Goal: Transaction & Acquisition: Purchase product/service

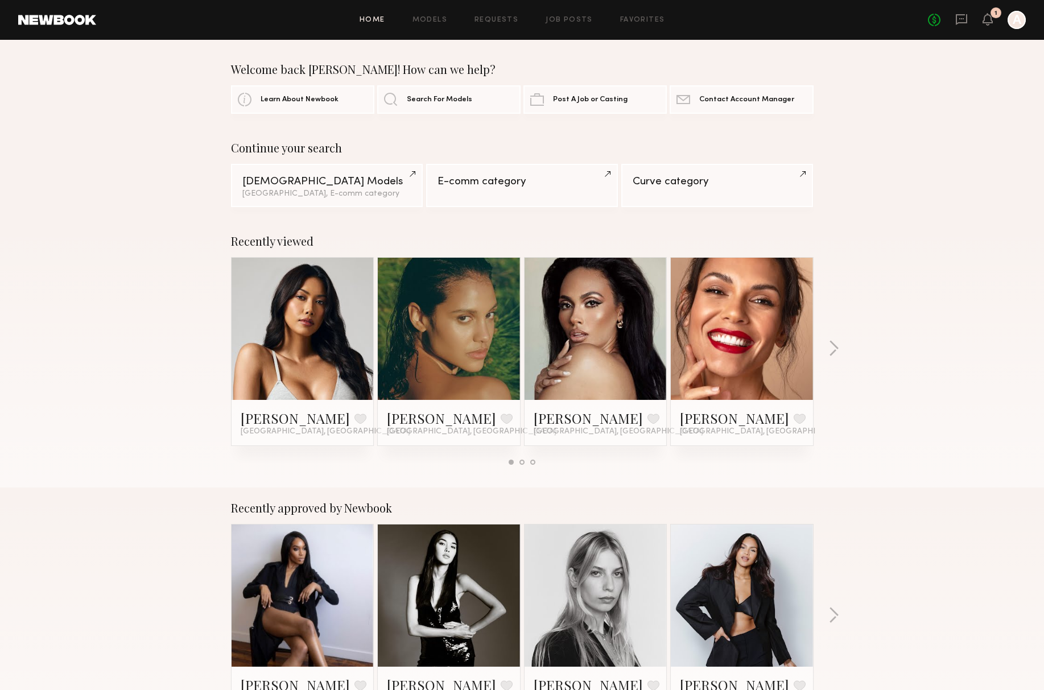
click at [310, 324] on link at bounding box center [302, 329] width 69 height 142
click at [443, 345] on link at bounding box center [448, 329] width 69 height 142
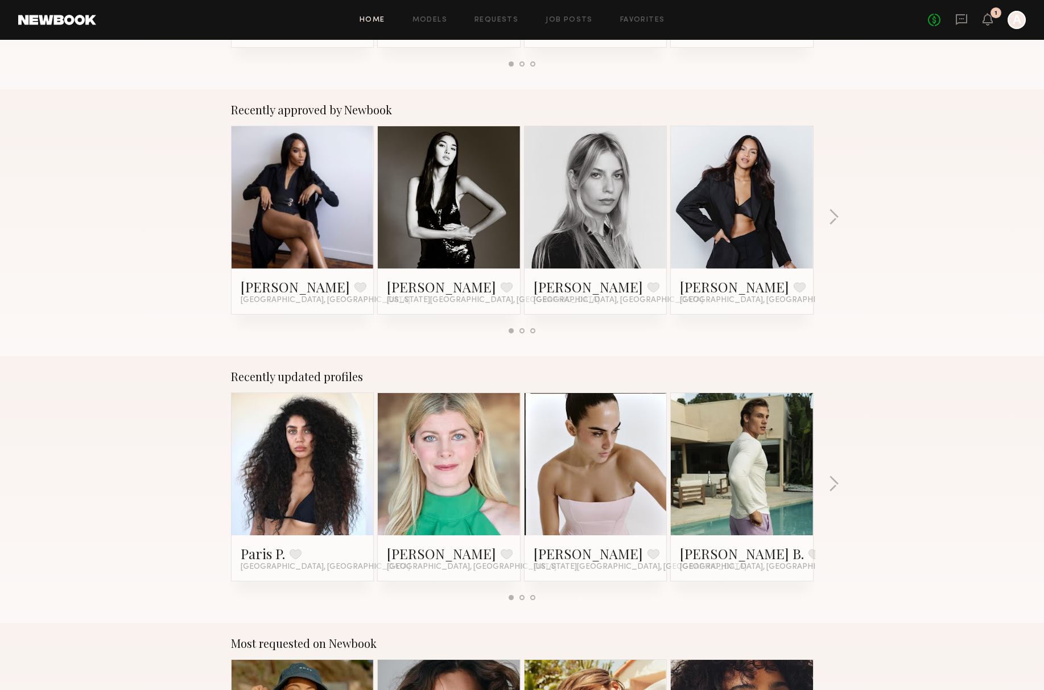
scroll to position [455, 0]
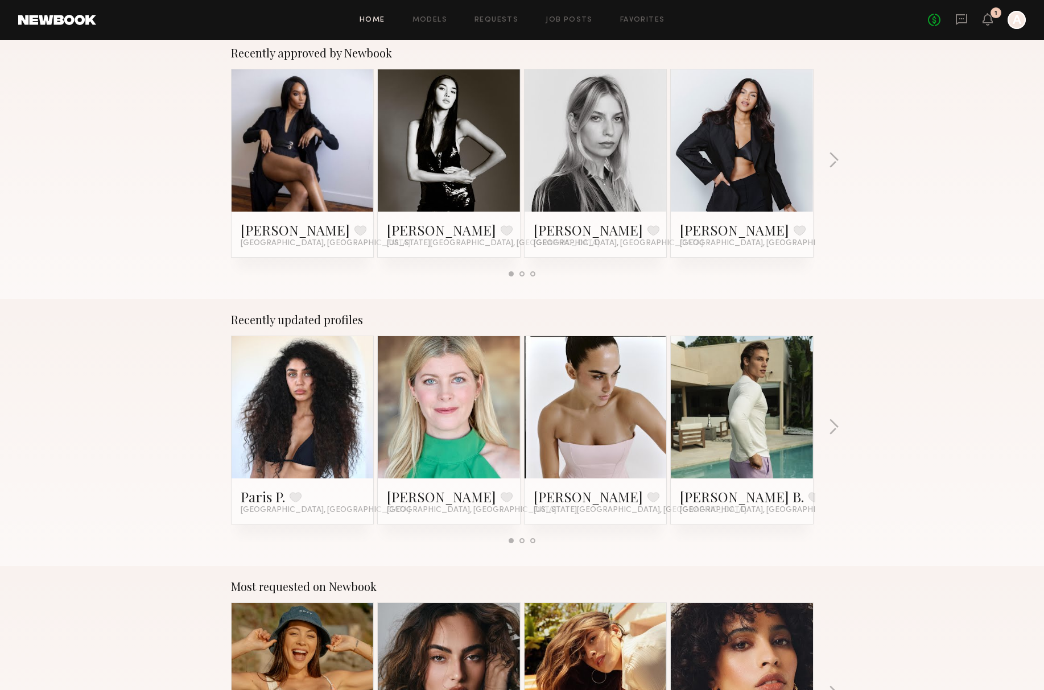
click at [295, 412] on link at bounding box center [302, 407] width 69 height 142
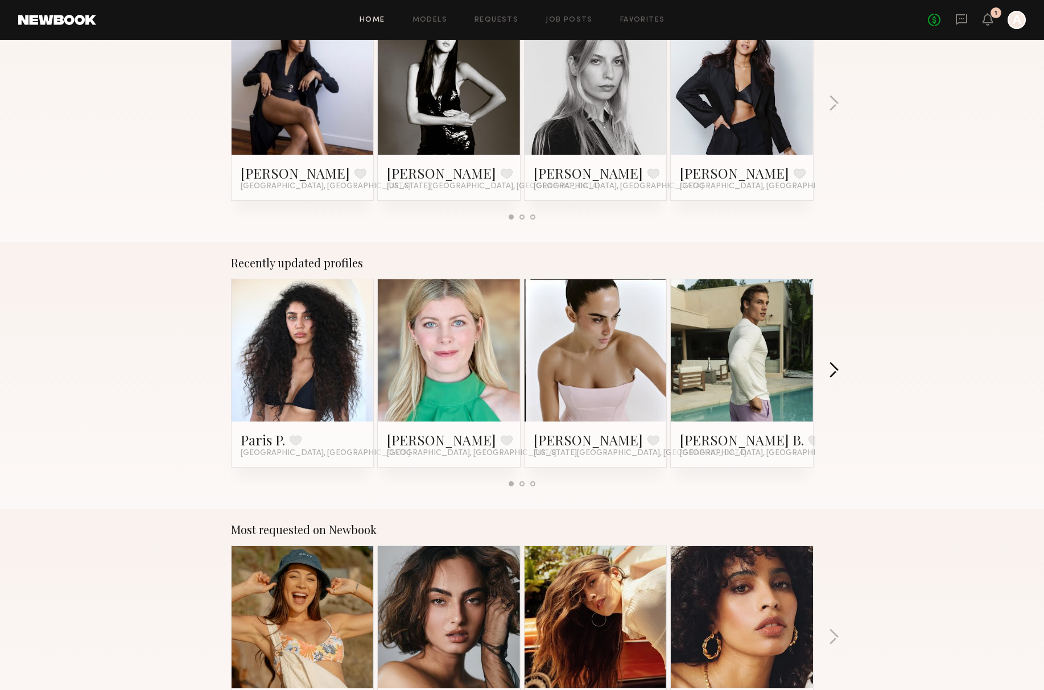
click at [836, 365] on button "button" at bounding box center [833, 371] width 11 height 19
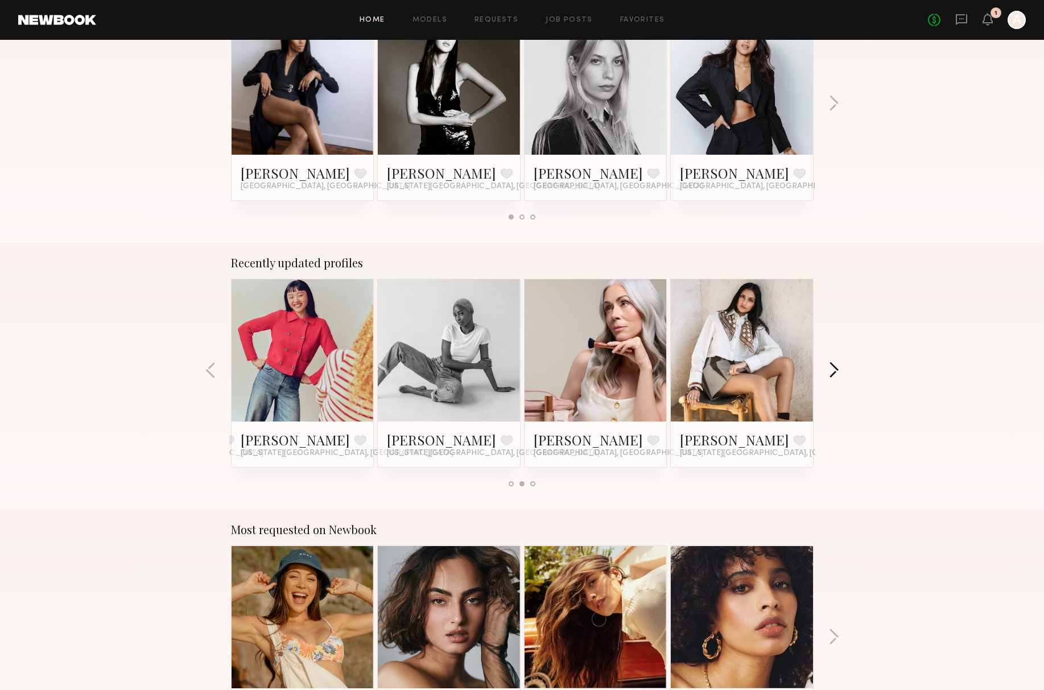
click at [836, 365] on button "button" at bounding box center [833, 371] width 11 height 19
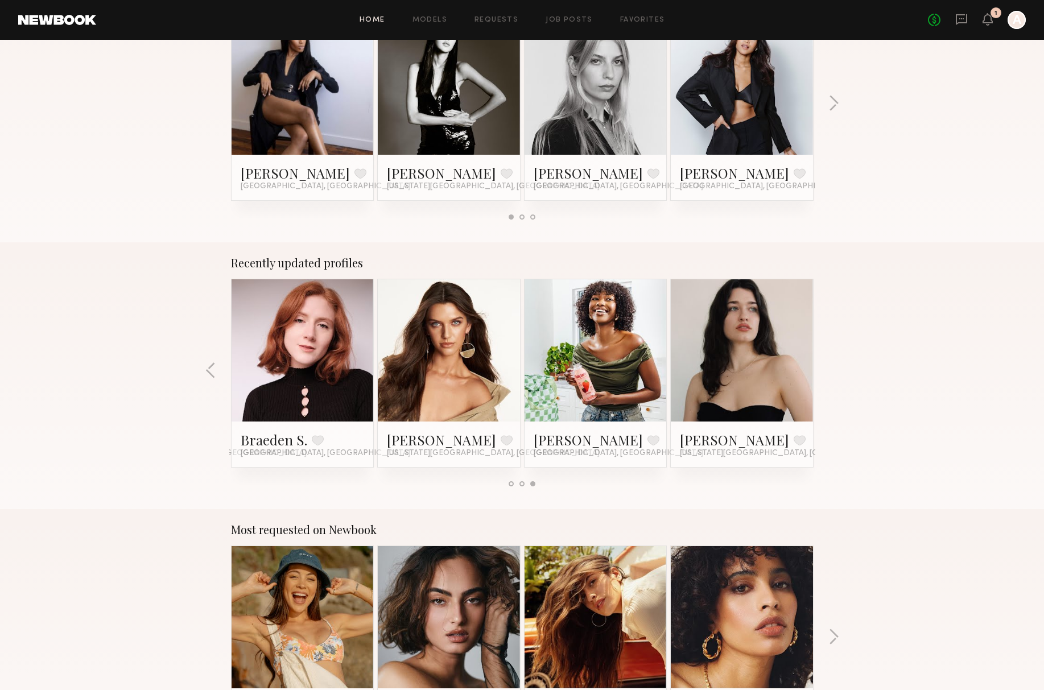
click at [844, 364] on div "Recently updated profiles Paris P. Favorite Los Angeles, CA Danielle M. Favorit…" at bounding box center [522, 375] width 1044 height 267
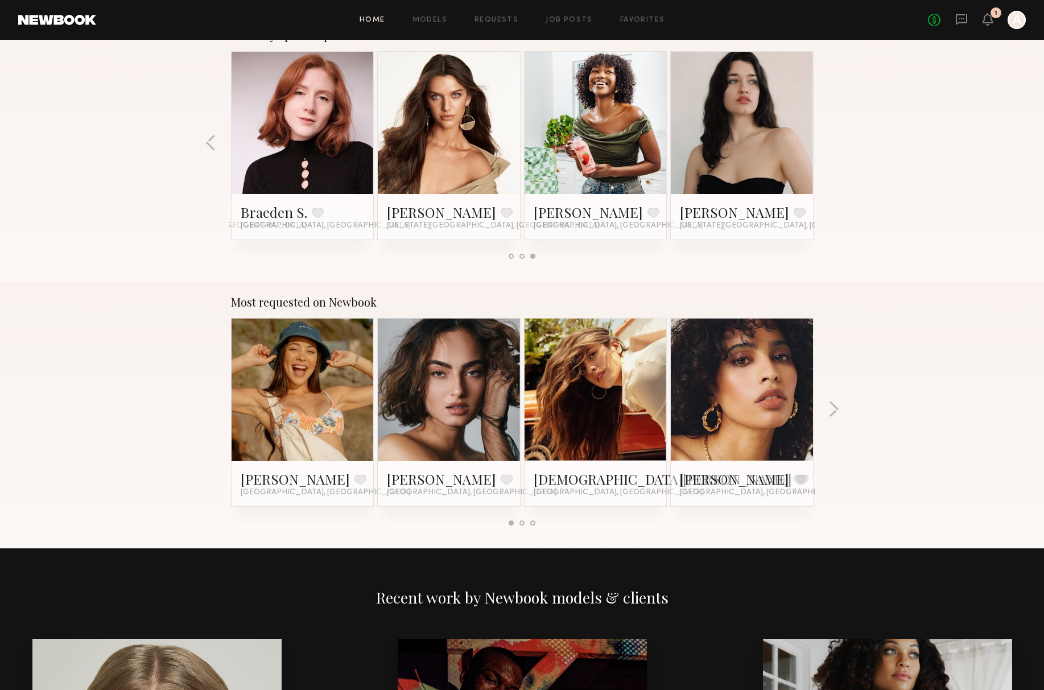
click at [389, 407] on div at bounding box center [449, 390] width 142 height 142
click at [467, 402] on link at bounding box center [448, 390] width 69 height 142
click at [603, 382] on link at bounding box center [595, 390] width 69 height 142
click at [835, 414] on button "button" at bounding box center [833, 410] width 11 height 19
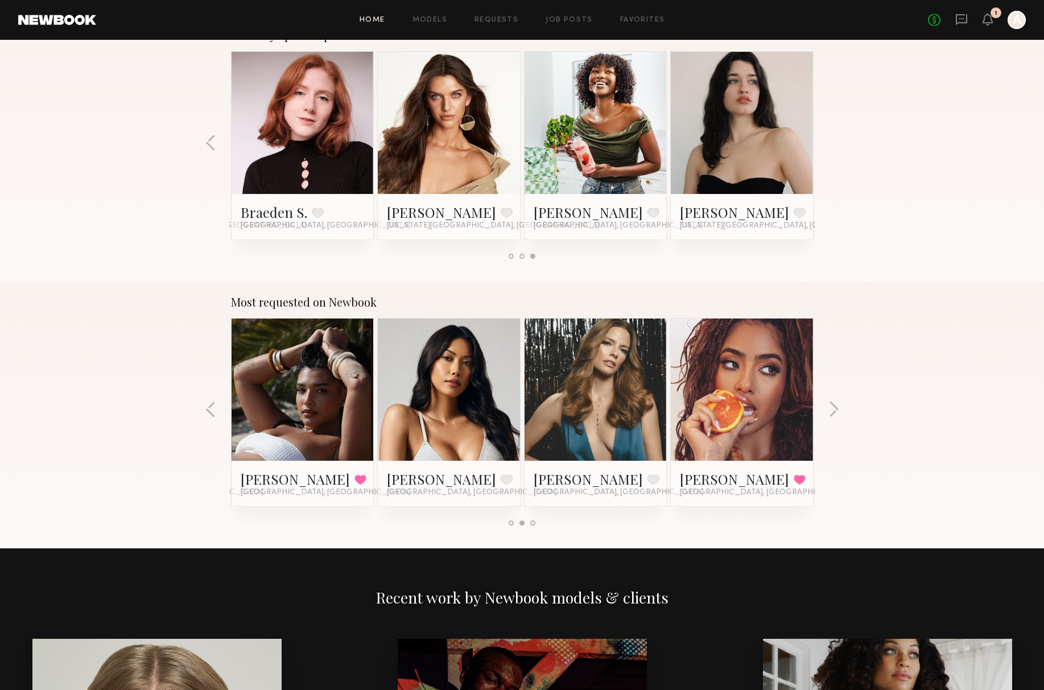
click at [780, 403] on div at bounding box center [742, 390] width 142 height 142
click at [755, 417] on link at bounding box center [741, 390] width 69 height 142
click at [834, 410] on button "button" at bounding box center [833, 410] width 11 height 19
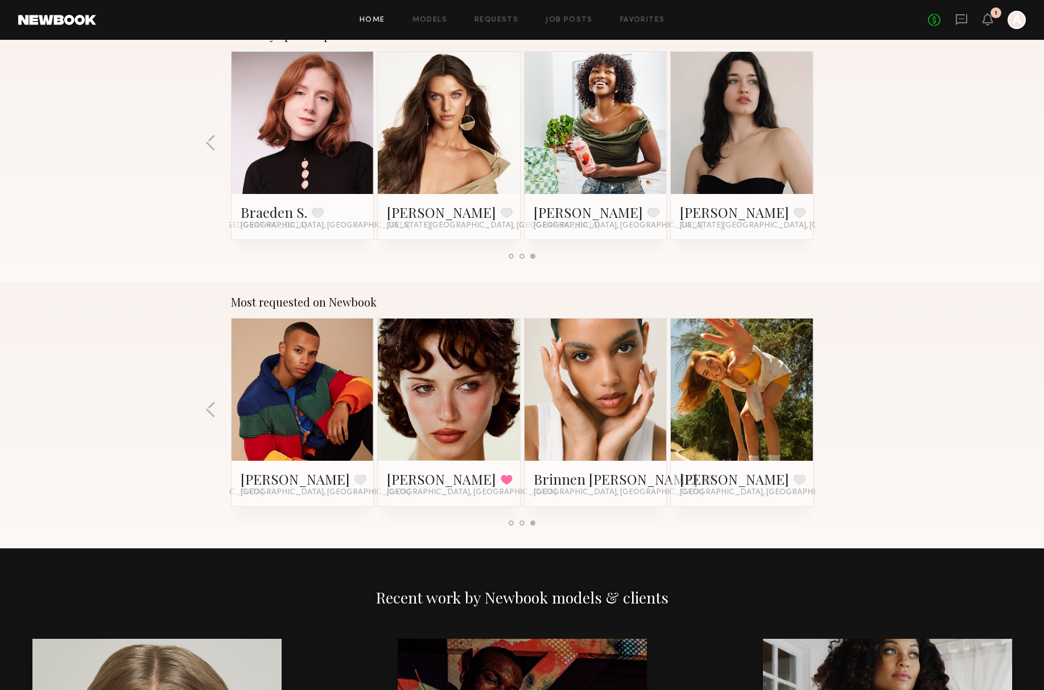
click at [617, 394] on link at bounding box center [595, 390] width 69 height 142
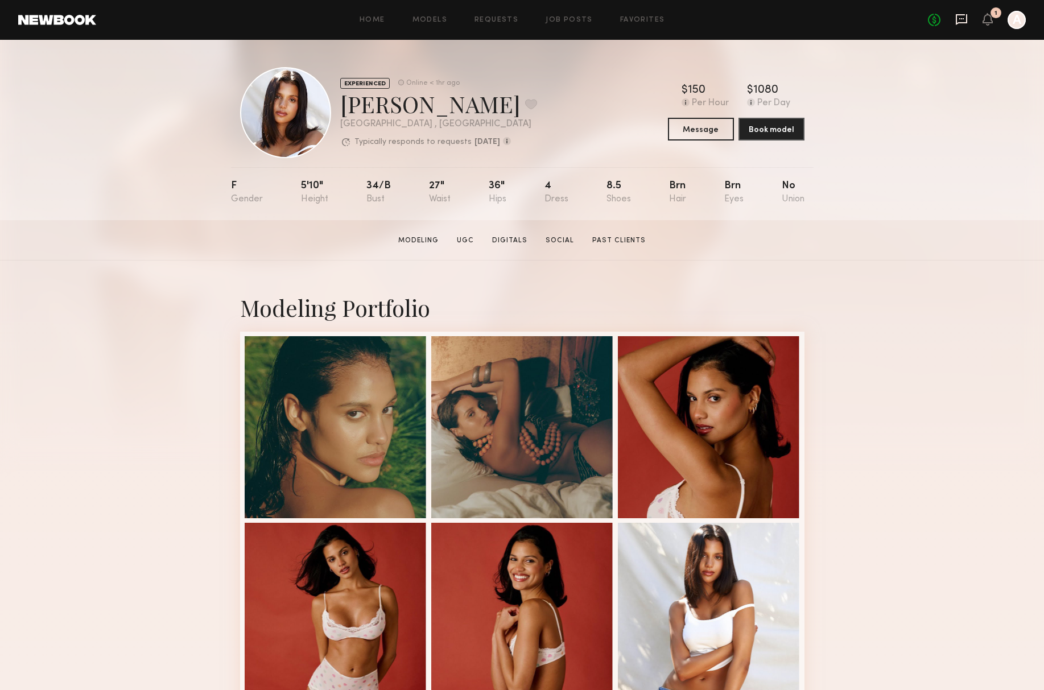
click at [958, 25] on icon at bounding box center [961, 19] width 13 height 13
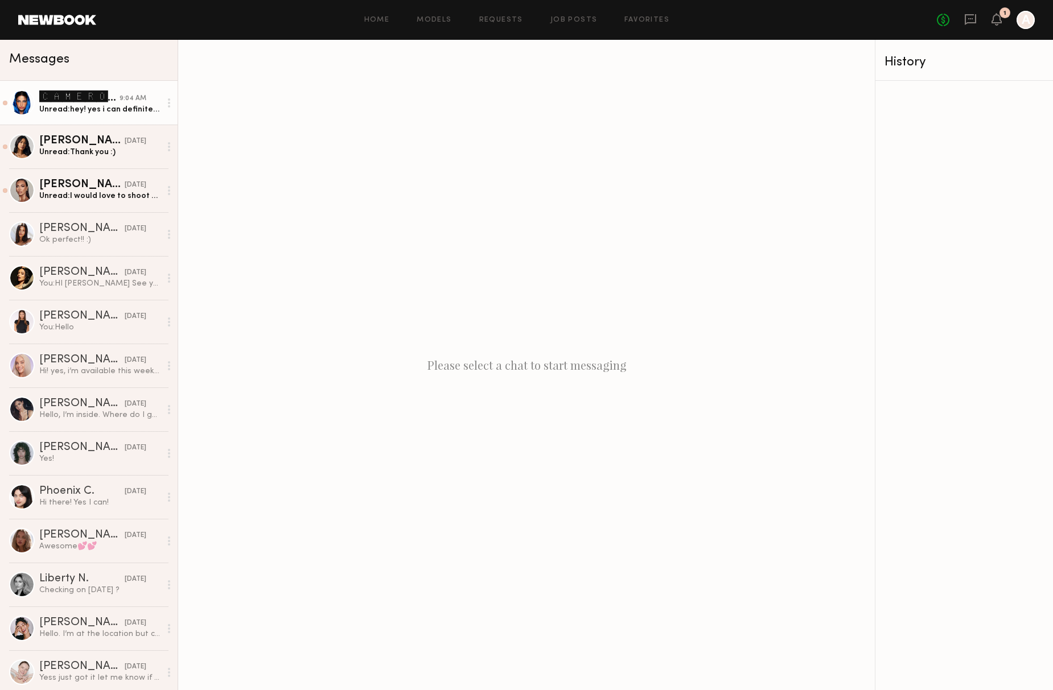
click at [89, 110] on div "Unread: hey! yes i can definitely come hmua ready!" at bounding box center [99, 109] width 121 height 11
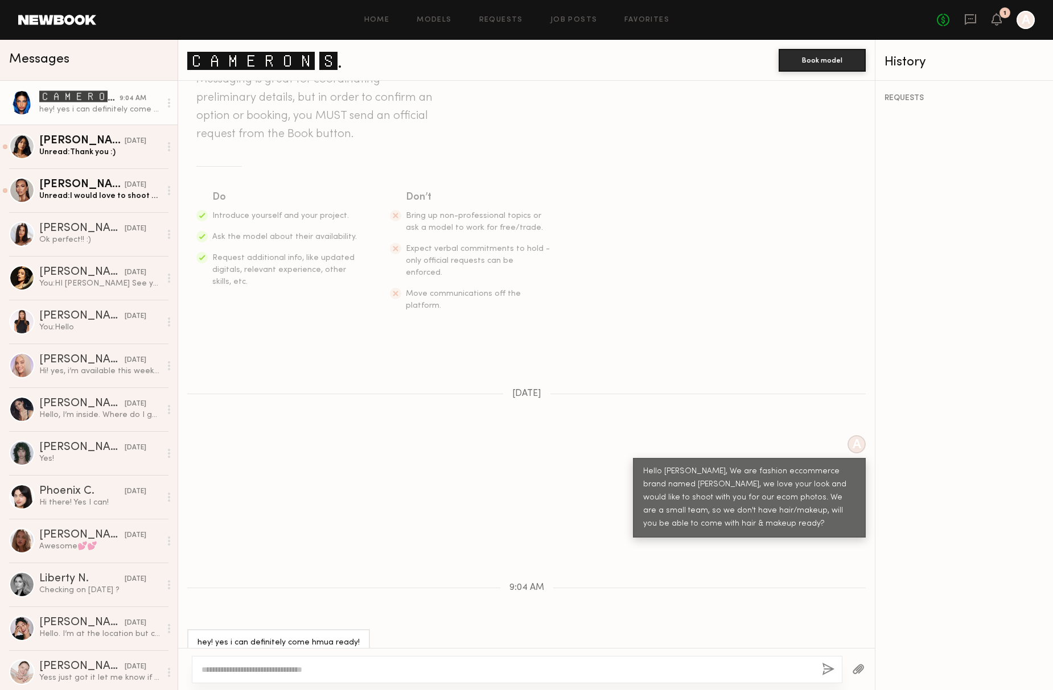
scroll to position [88, 0]
click at [237, 66] on link "🅲🅰🅼🅴🆁🅾🅽 🆂." at bounding box center [264, 60] width 155 height 24
click at [97, 157] on div "Unread: Thank you :)" at bounding box center [99, 152] width 121 height 11
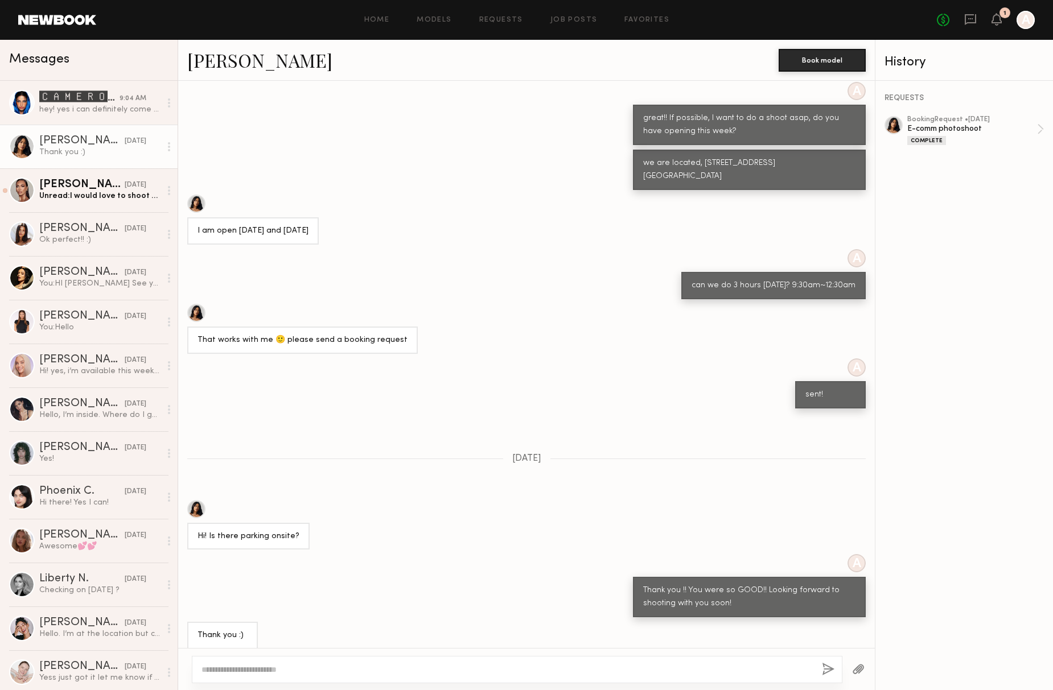
scroll to position [159, 0]
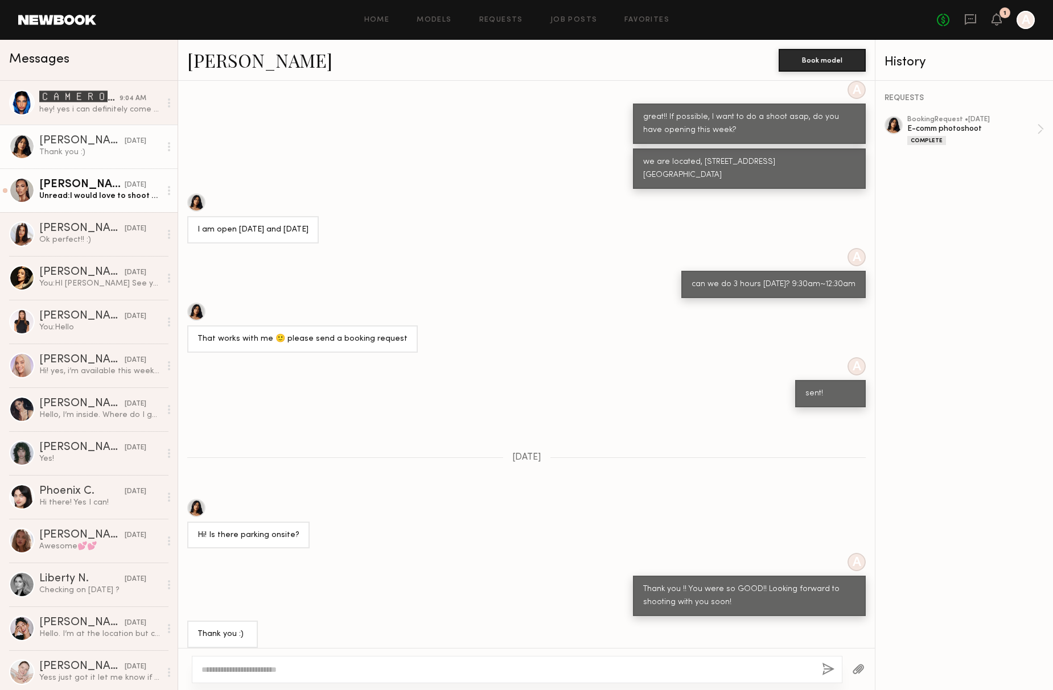
click at [104, 193] on div "Unread: I would love to shoot with you guys" at bounding box center [99, 196] width 121 height 11
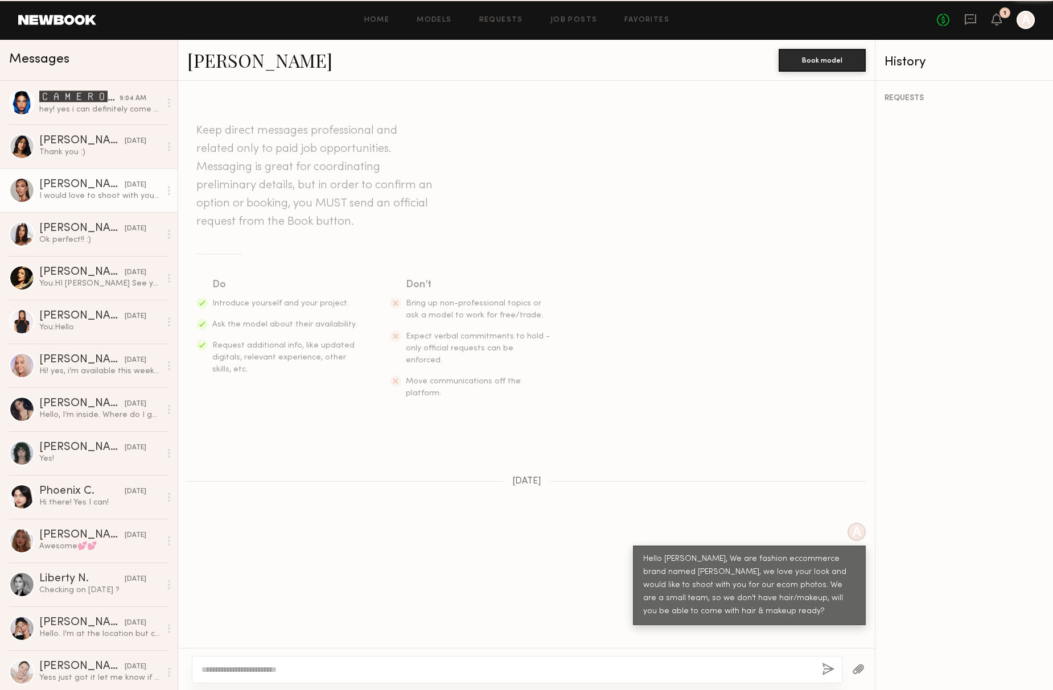
scroll to position [156, 0]
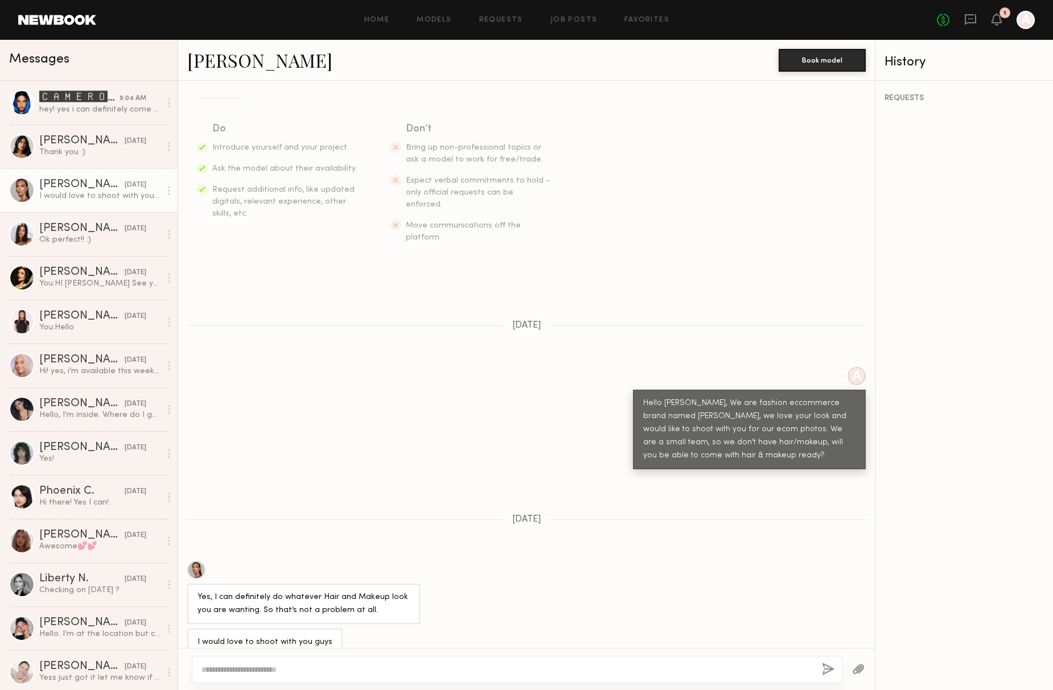
click at [232, 60] on link "Jayden R." at bounding box center [259, 60] width 145 height 24
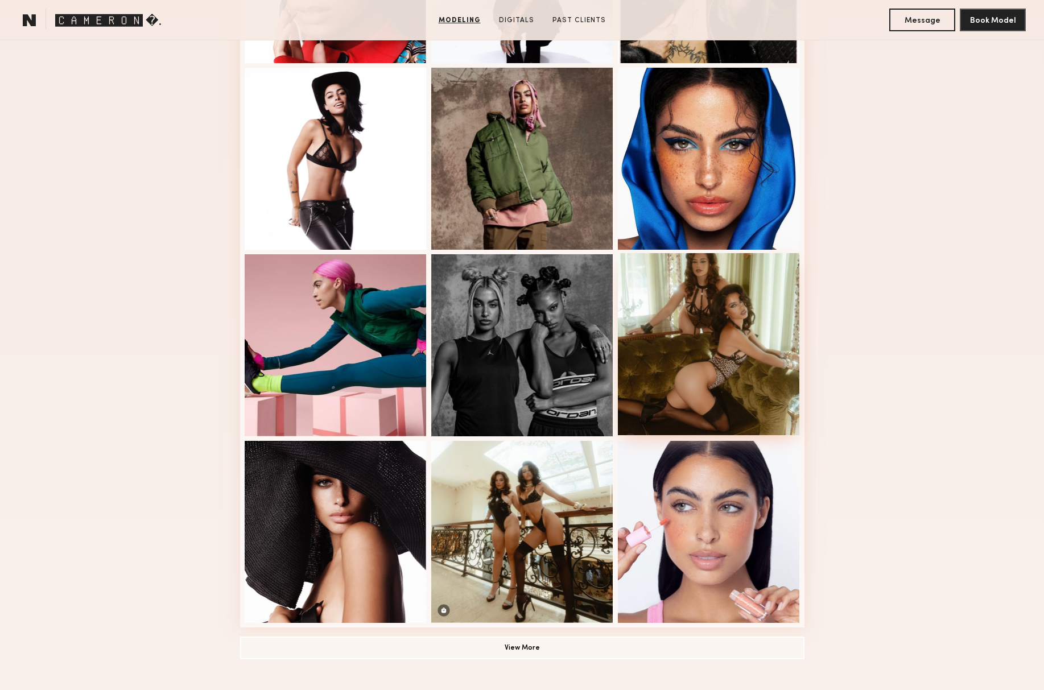
scroll to position [512, 0]
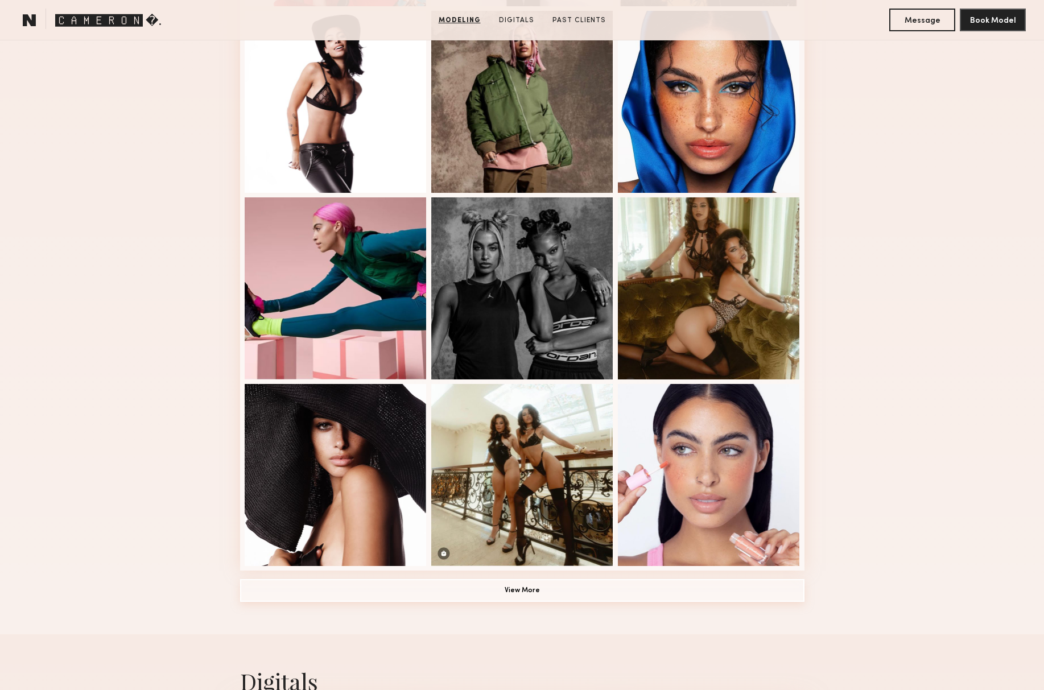
click at [517, 595] on button "View More" at bounding box center [522, 590] width 564 height 23
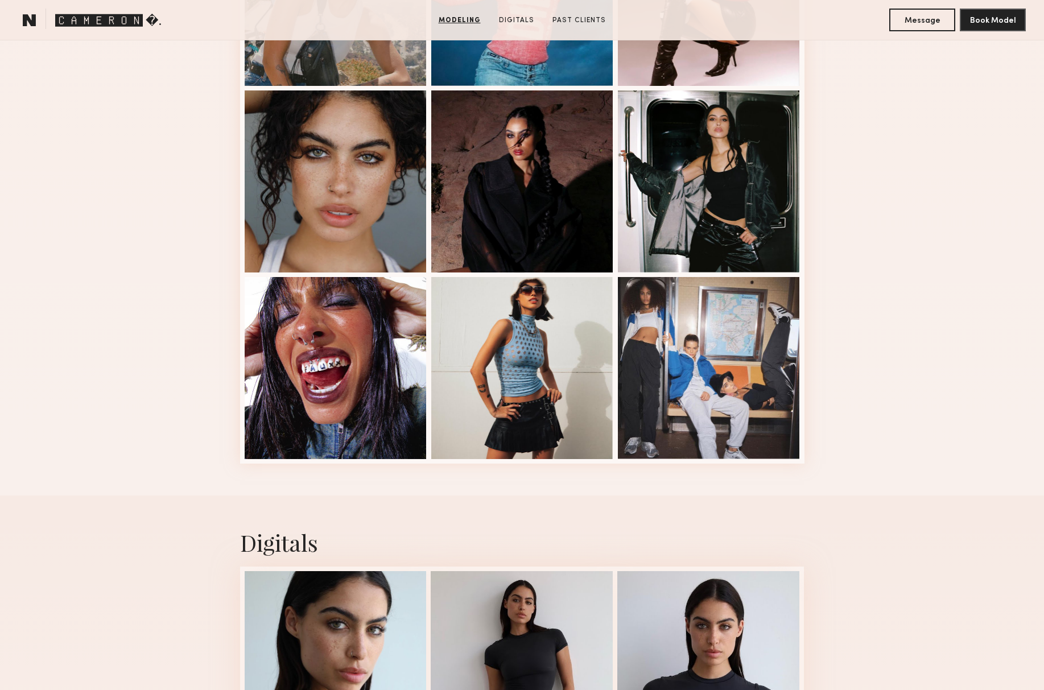
scroll to position [1707, 0]
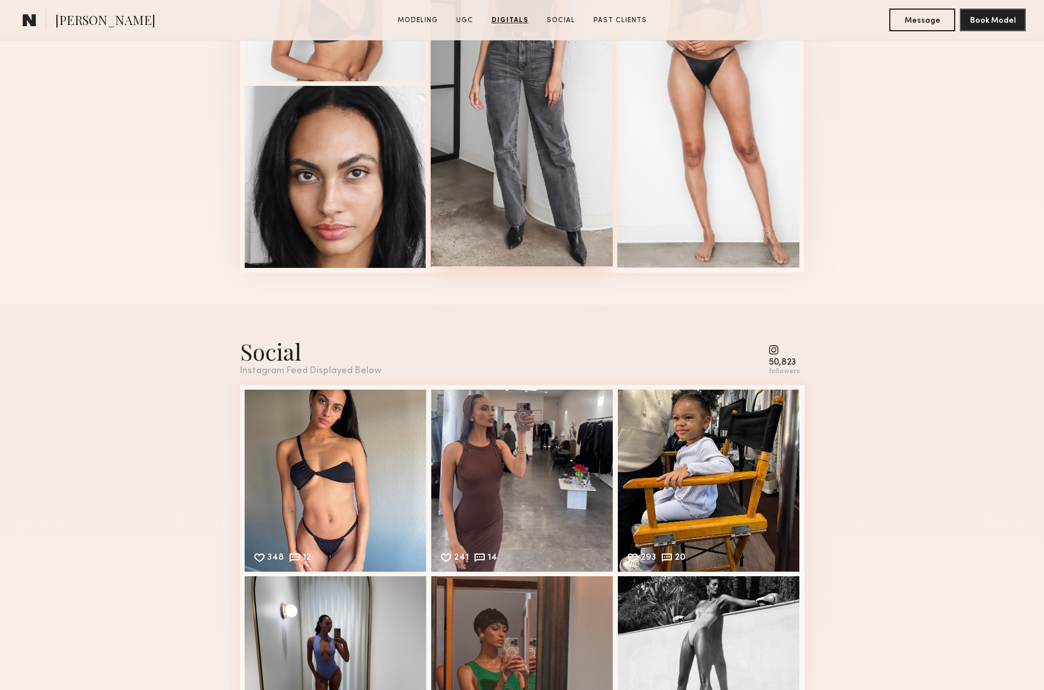
scroll to position [1935, 0]
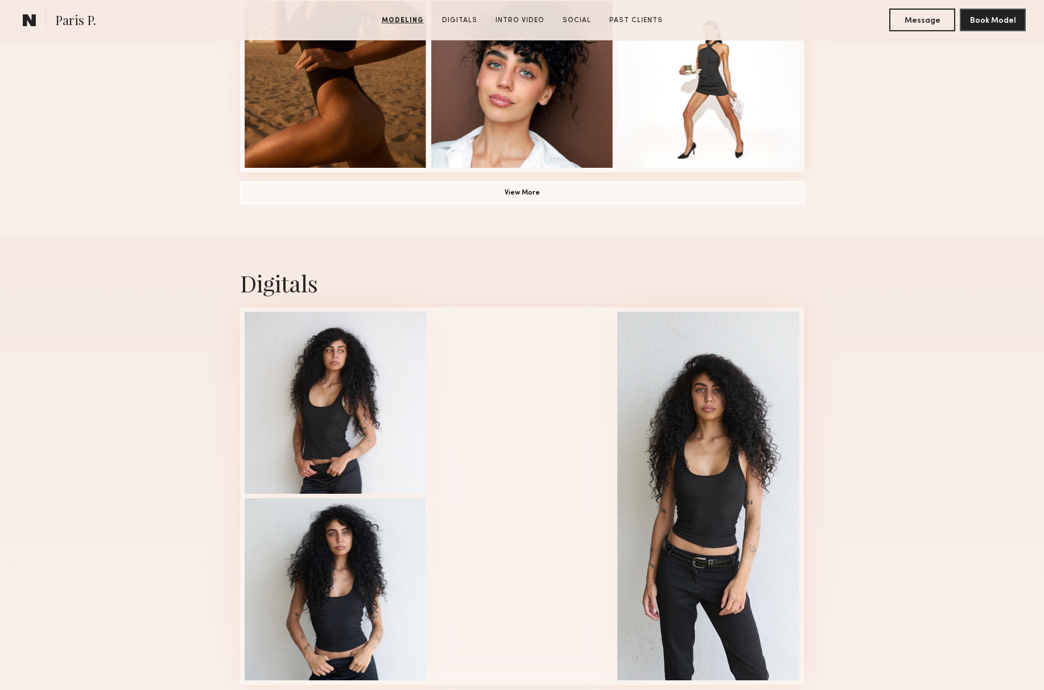
scroll to position [1309, 0]
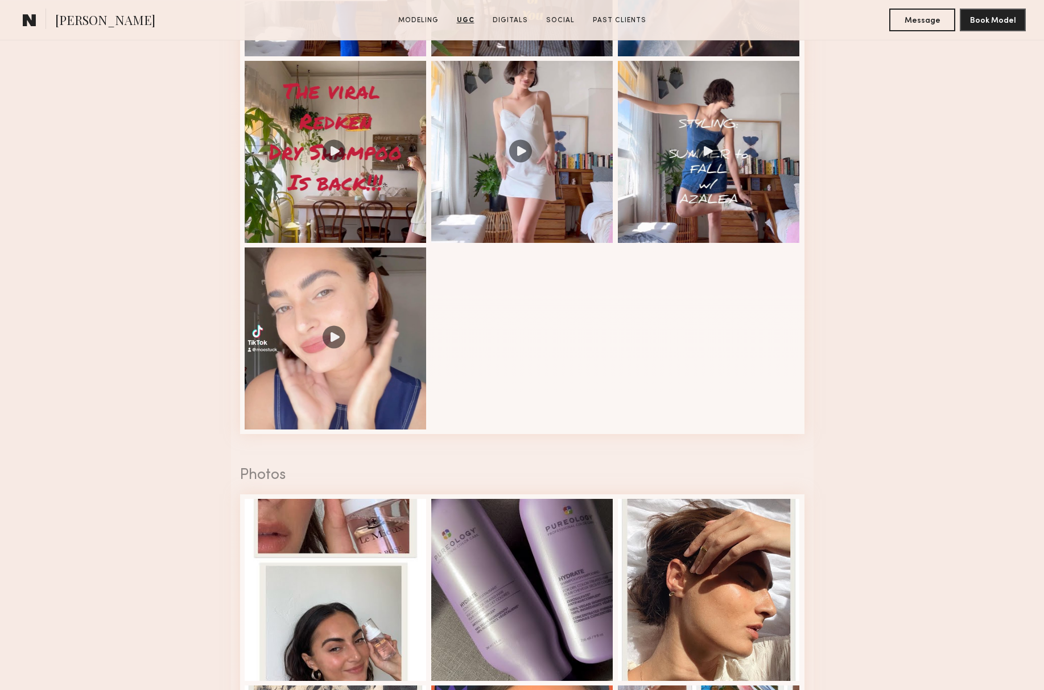
scroll to position [1707, 0]
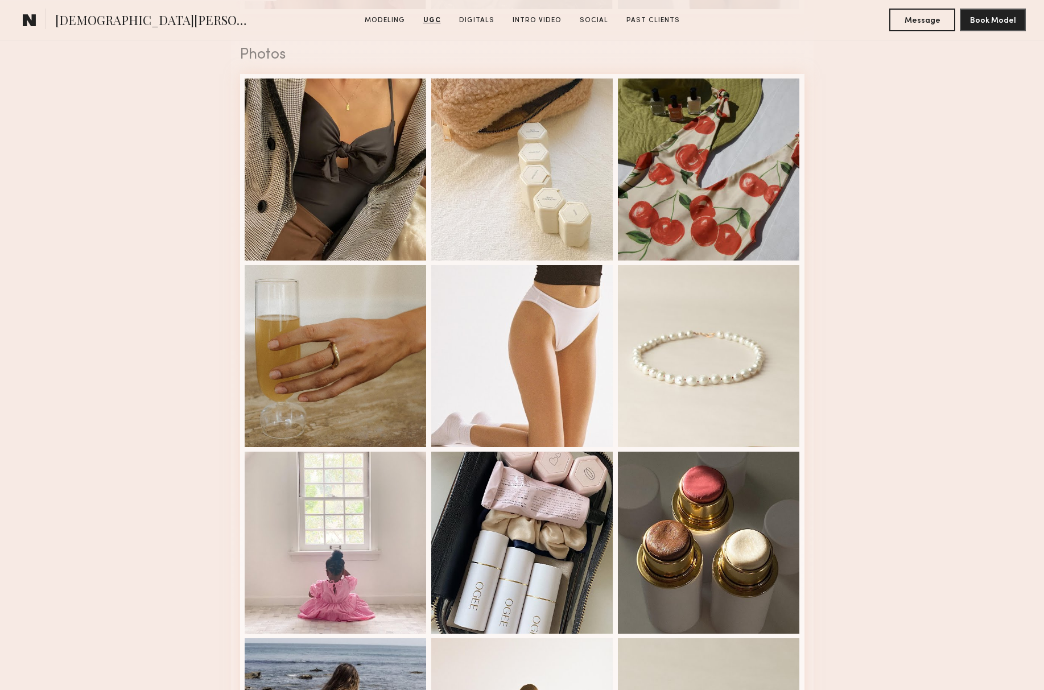
scroll to position [1991, 0]
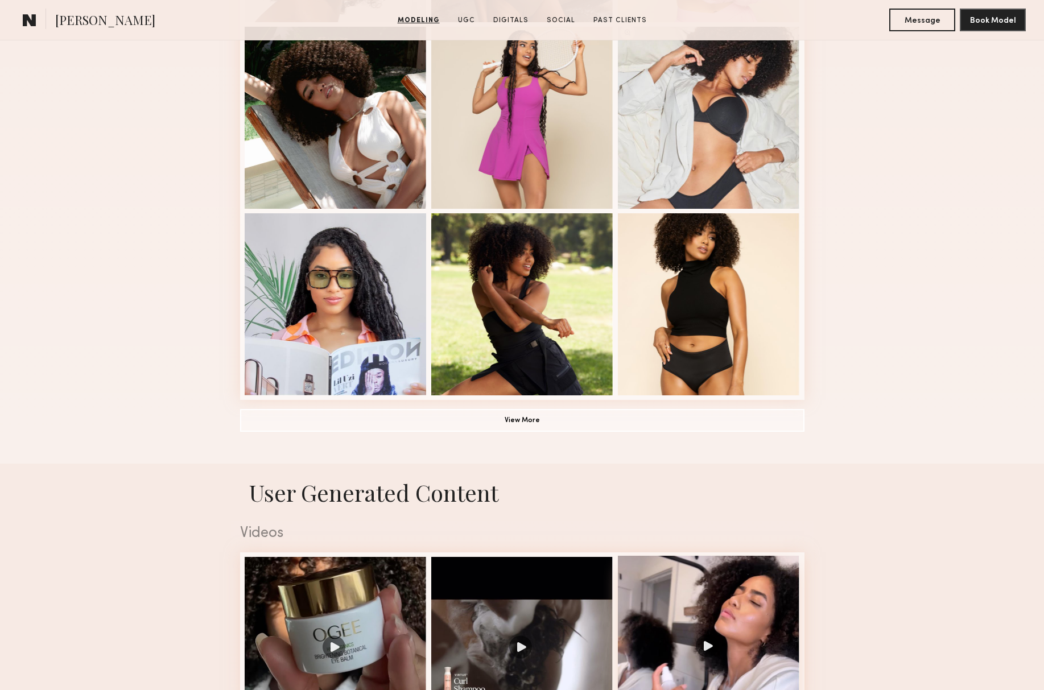
scroll to position [455, 0]
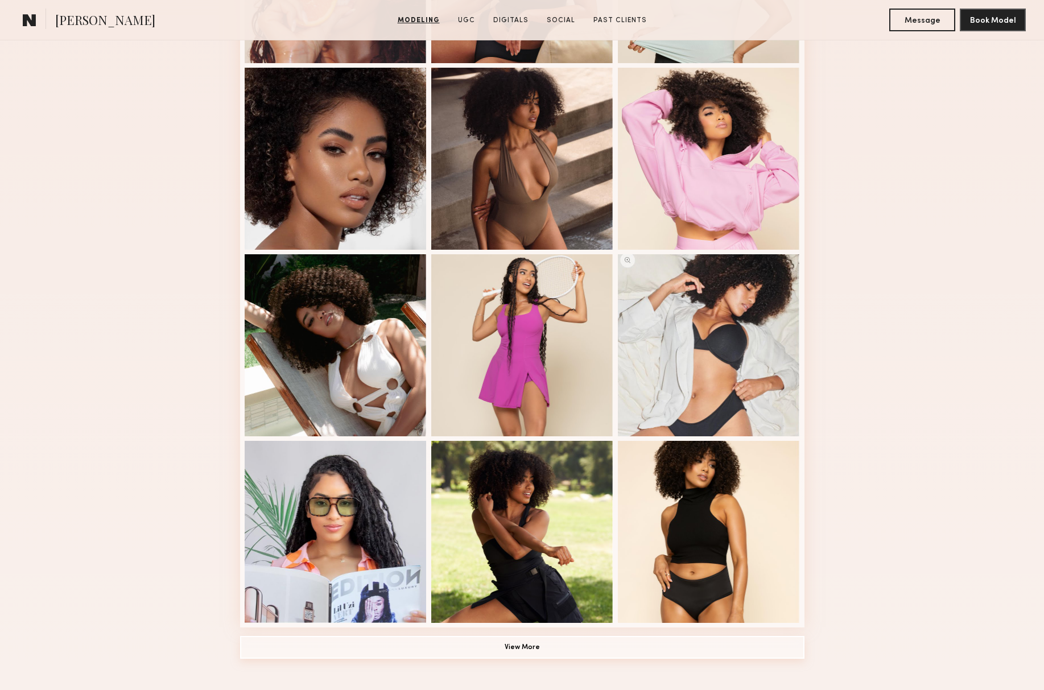
click at [513, 656] on button "View More" at bounding box center [522, 647] width 564 height 23
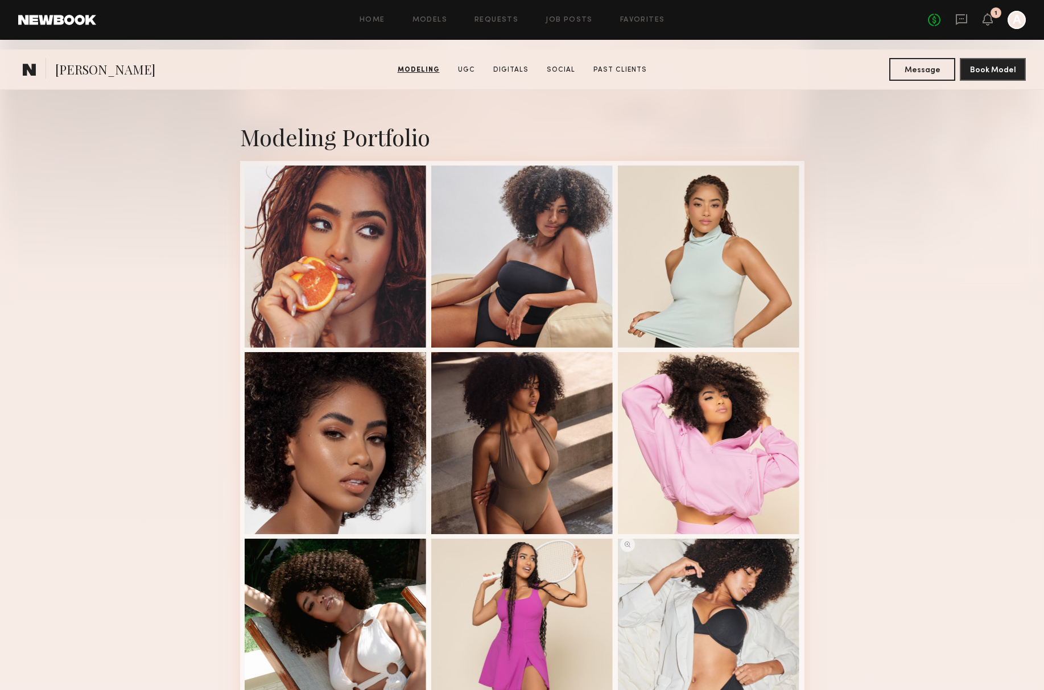
scroll to position [0, 0]
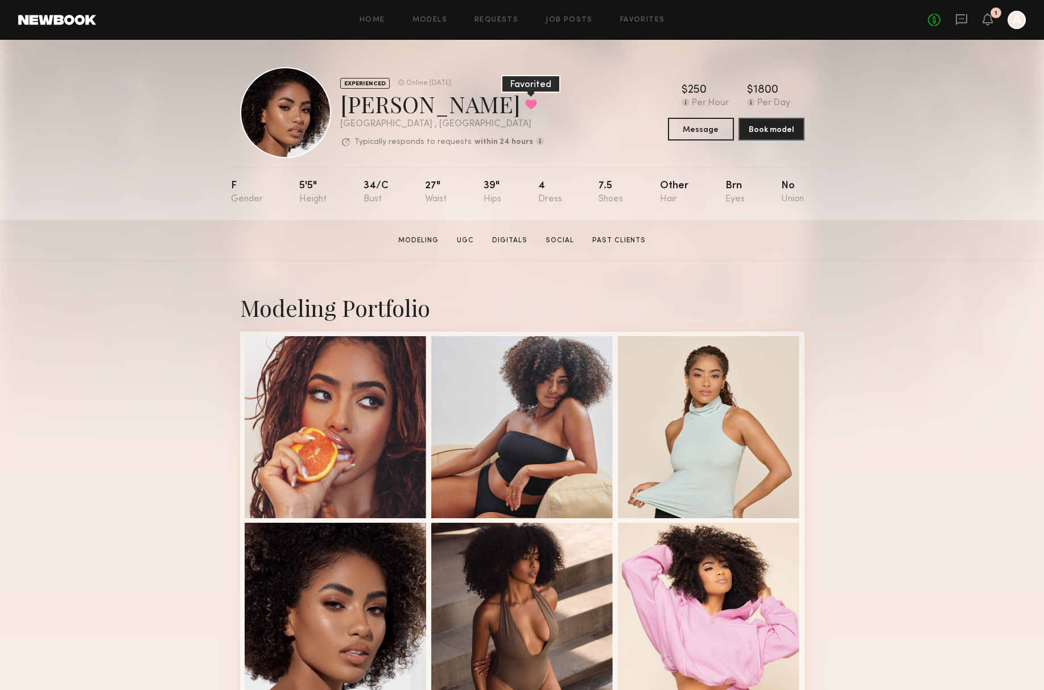
click at [525, 105] on button at bounding box center [531, 104] width 12 height 10
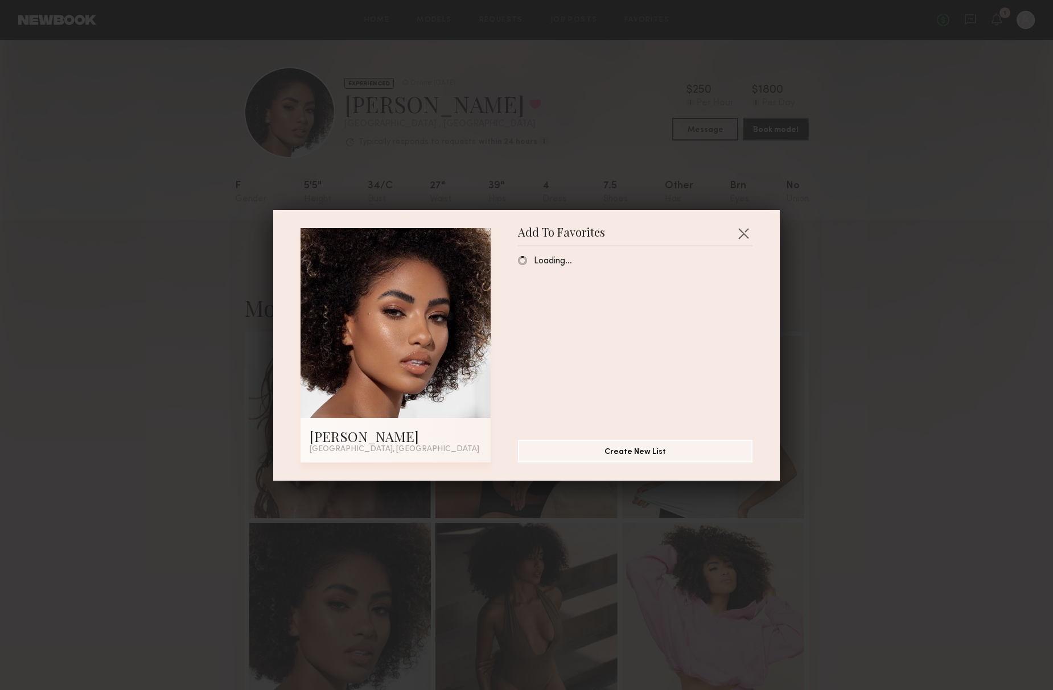
click at [954, 384] on div "Add To Favorites Melissa B. Los Angeles, CA Add To Favorites Loading… Create Ne…" at bounding box center [526, 345] width 1053 height 690
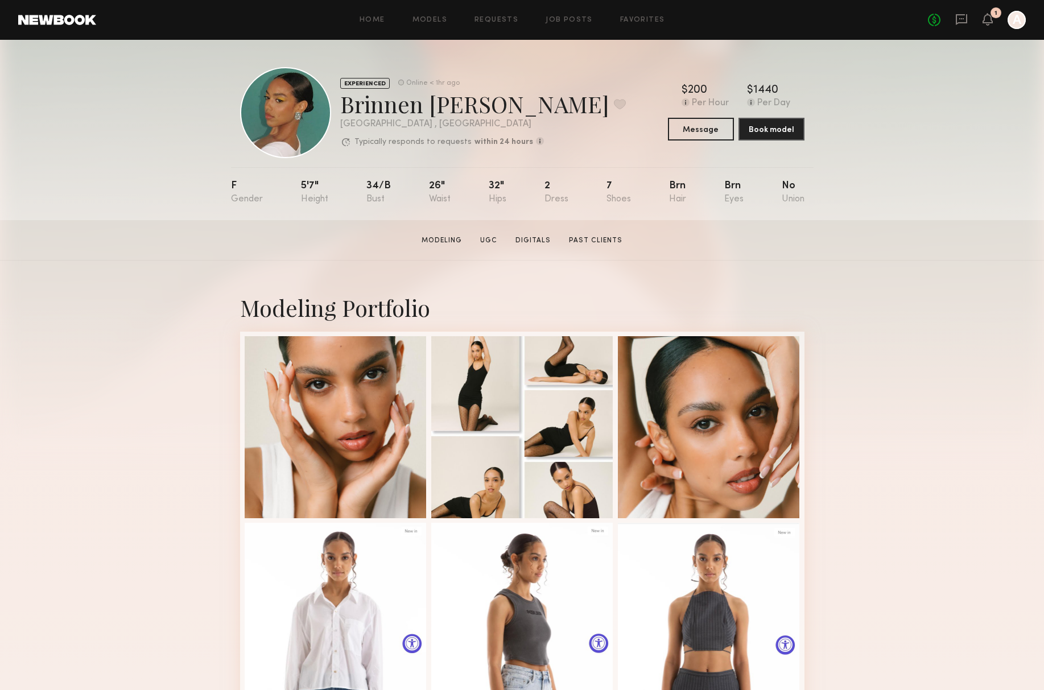
scroll to position [57, 0]
